Goal: Transaction & Acquisition: Subscribe to service/newsletter

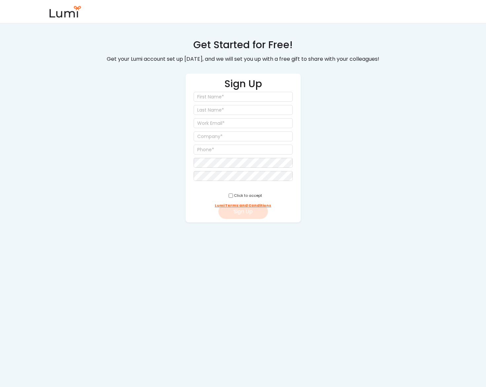
click at [147, 111] on div "Get Started for Free! Get your Lumi account set up [DATE], and we will set you …" at bounding box center [243, 130] width 284 height 185
click at [242, 97] on input "input" at bounding box center [243, 97] width 99 height 10
click at [162, 168] on div "Get Started for Free! Get your Lumi account set up [DATE], and we will set you …" at bounding box center [243, 130] width 284 height 185
click at [215, 100] on input "input" at bounding box center [243, 97] width 99 height 10
click at [217, 110] on input "input" at bounding box center [243, 110] width 99 height 10
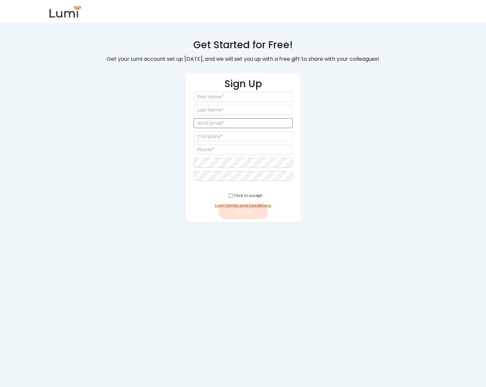
click at [219, 123] on input "email" at bounding box center [243, 123] width 99 height 10
click at [220, 143] on div "Sign Up Click to accept Lumi Terms and Conditions Sign Up" at bounding box center [243, 147] width 116 height 149
click at [220, 140] on input "input" at bounding box center [243, 137] width 99 height 10
click at [221, 151] on input "input" at bounding box center [243, 150] width 99 height 10
click at [166, 186] on div "Get Started for Free! Get your Lumi account set up [DATE], and we will set you …" at bounding box center [243, 130] width 284 height 185
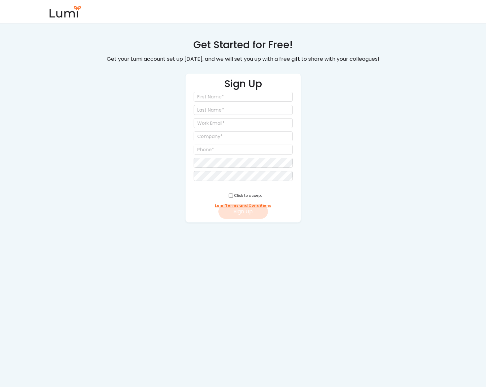
click at [234, 195] on div "Click to accept" at bounding box center [248, 195] width 28 height 5
click at [229, 196] on input "checkbox" at bounding box center [231, 196] width 4 height 4
checkbox input "true"
click at [264, 96] on input "input" at bounding box center [243, 97] width 99 height 10
click at [88, 61] on div "Get Started for Free! Get your Lumi account set up [DATE], and we will set you …" at bounding box center [243, 193] width 486 height 387
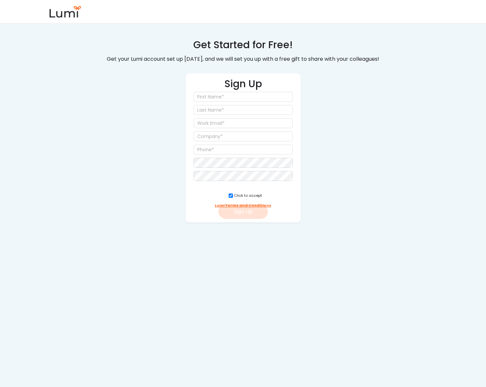
click at [66, 21] on div at bounding box center [243, 11] width 389 height 23
click at [68, 17] on img at bounding box center [65, 12] width 33 height 12
